Goal: Transaction & Acquisition: Book appointment/travel/reservation

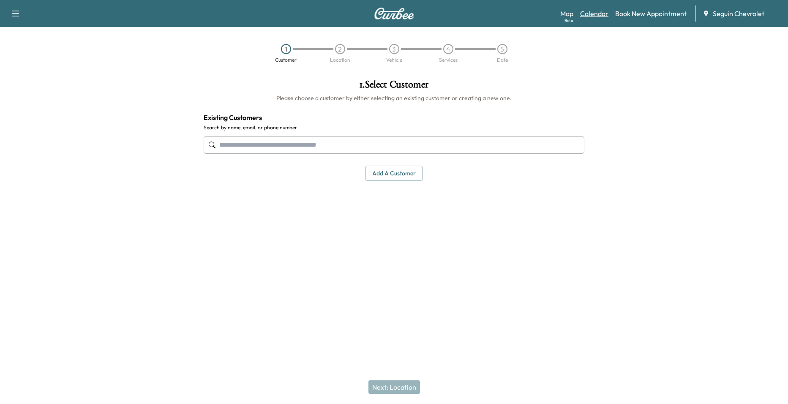
click at [594, 18] on link "Calendar" at bounding box center [594, 13] width 28 height 10
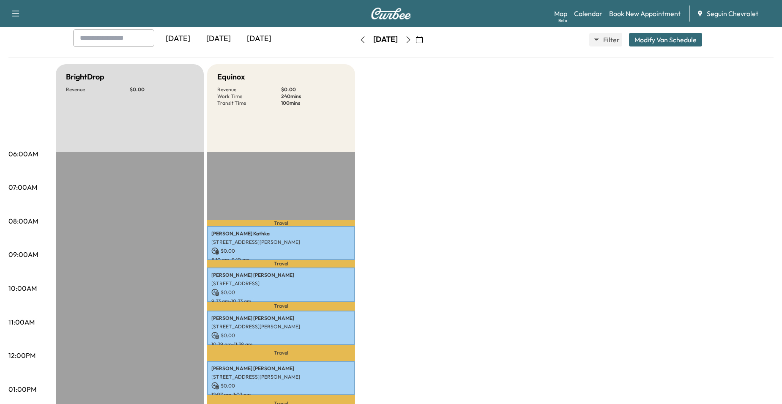
scroll to position [42, 0]
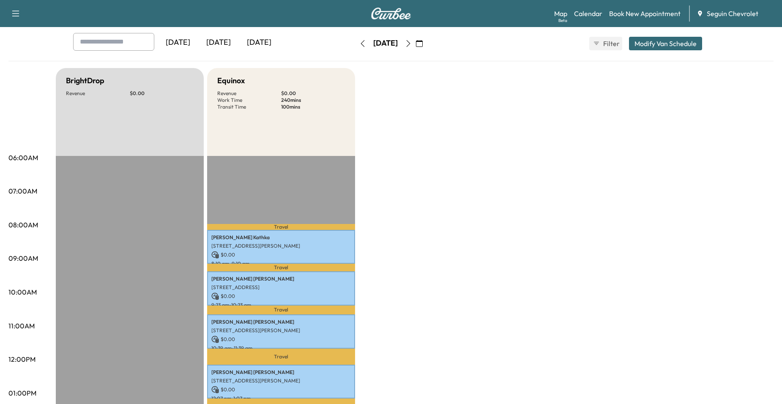
click at [415, 45] on button "button" at bounding box center [408, 44] width 14 height 14
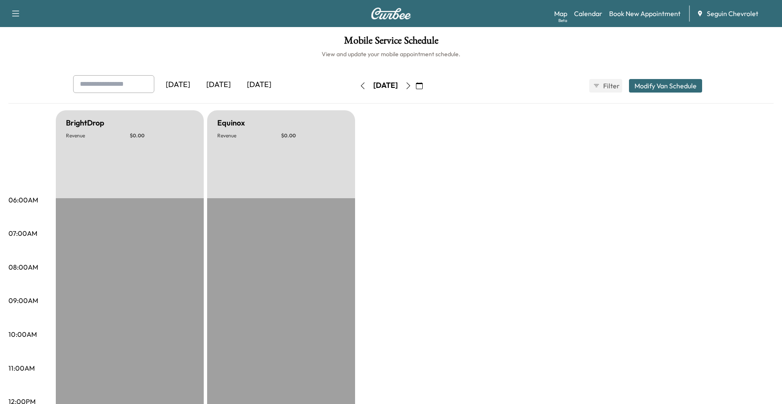
click at [415, 89] on button "button" at bounding box center [408, 86] width 14 height 14
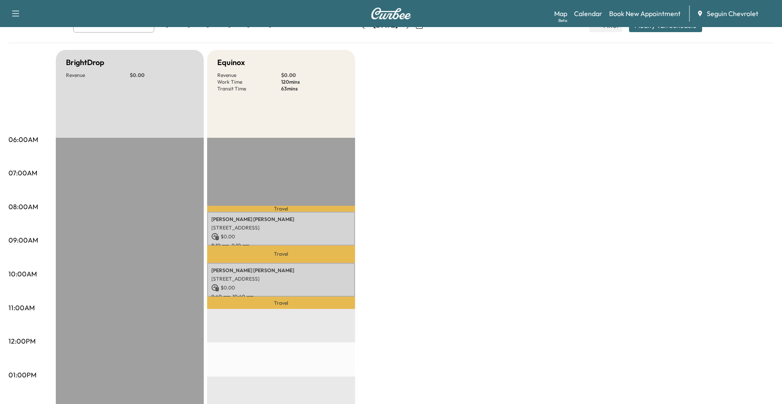
scroll to position [42, 0]
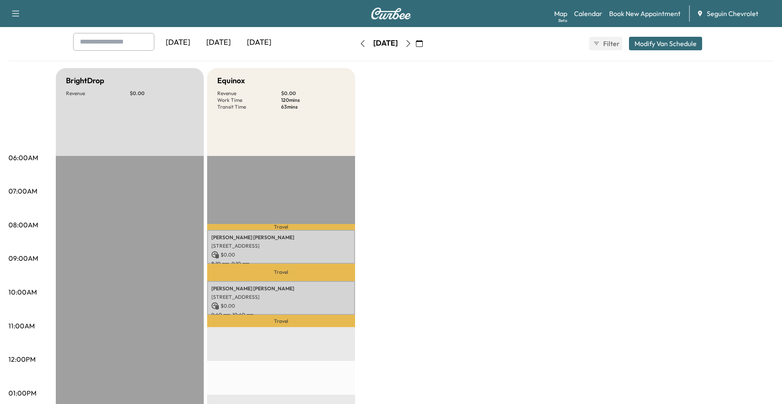
click at [415, 37] on button "button" at bounding box center [408, 44] width 14 height 14
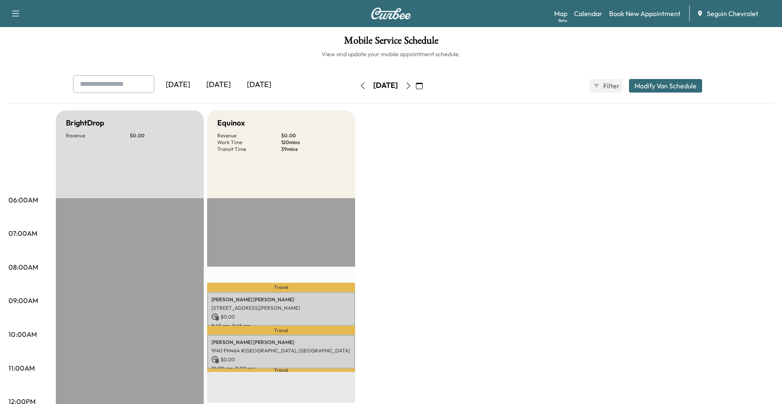
click at [415, 85] on div "[DATE]" at bounding box center [385, 86] width 60 height 14
click at [412, 83] on icon "button" at bounding box center [408, 85] width 7 height 7
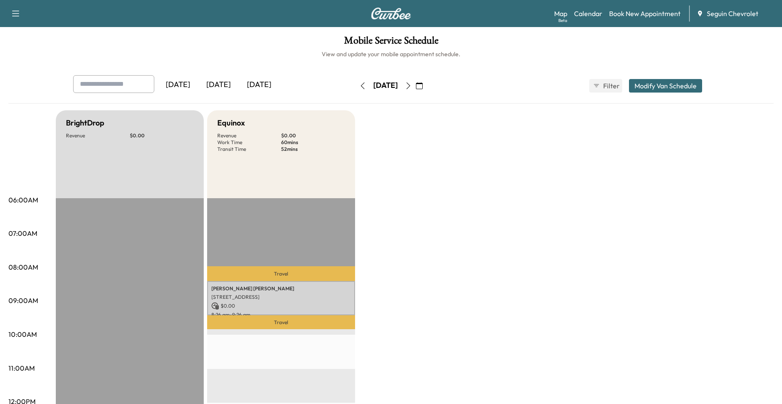
click at [412, 83] on icon "button" at bounding box center [408, 85] width 7 height 7
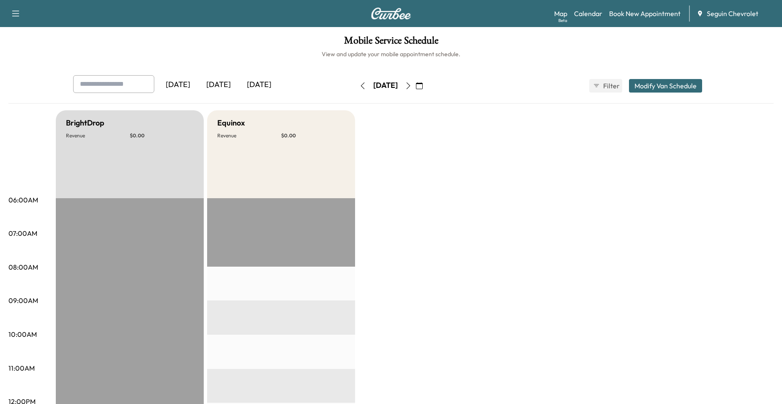
click at [415, 90] on button "button" at bounding box center [408, 86] width 14 height 14
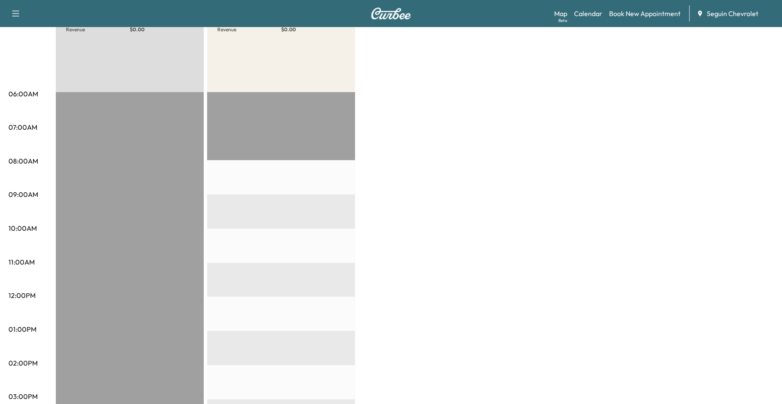
scroll to position [127, 0]
